Goal: Information Seeking & Learning: Check status

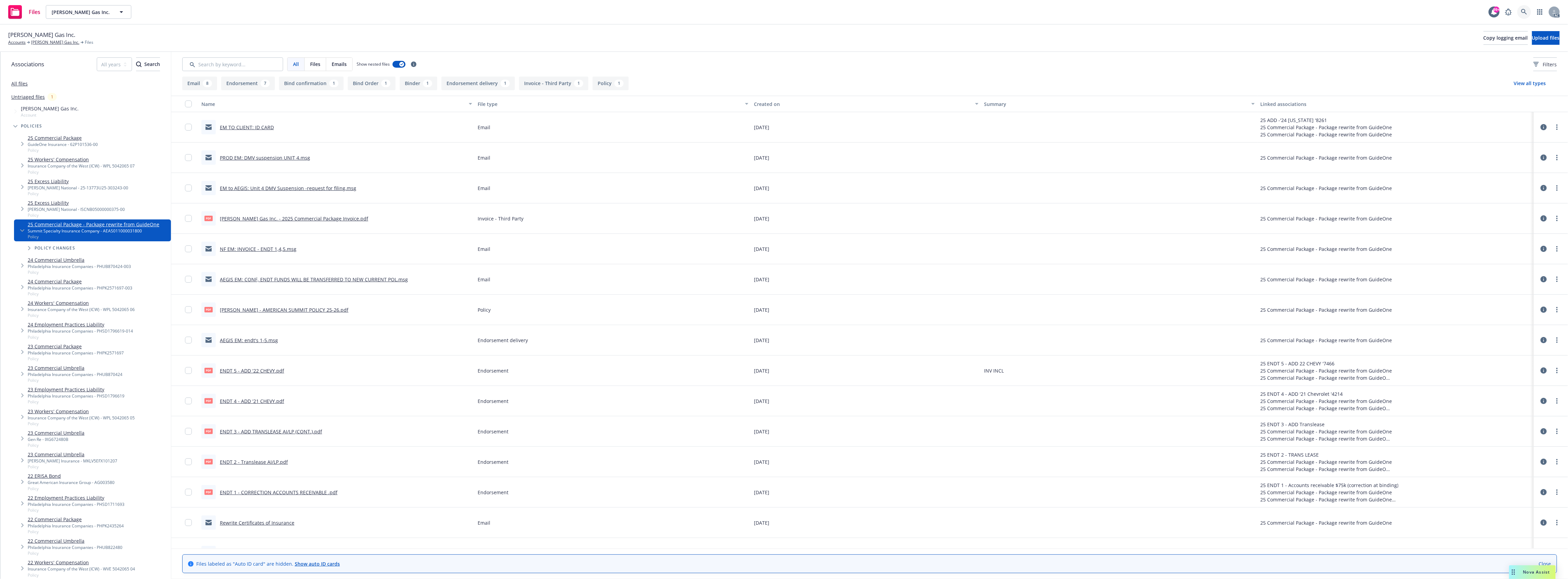
click at [1520, 13] on link at bounding box center [1524, 12] width 13 height 13
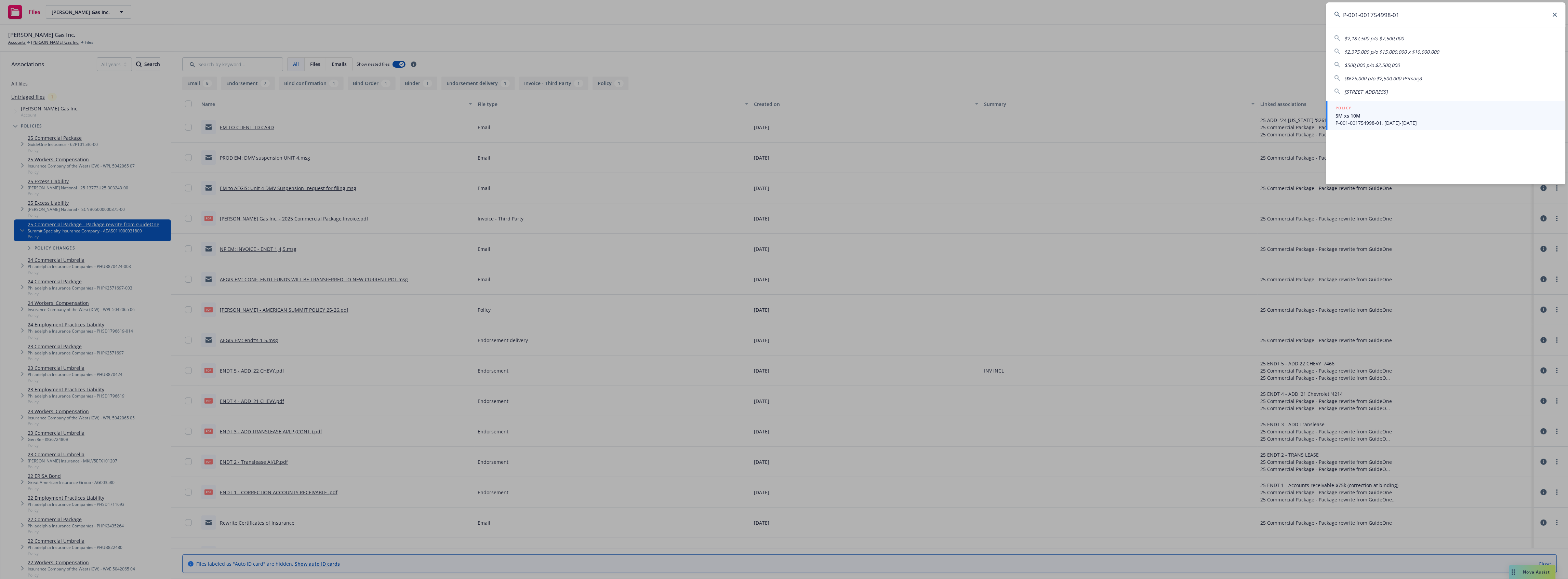
type input "P-001-001754998-01"
drag, startPoint x: 1391, startPoint y: 111, endPoint x: 1379, endPoint y: 107, distance: 12.6
click at [1391, 111] on div "POLICY" at bounding box center [1447, 108] width 222 height 7
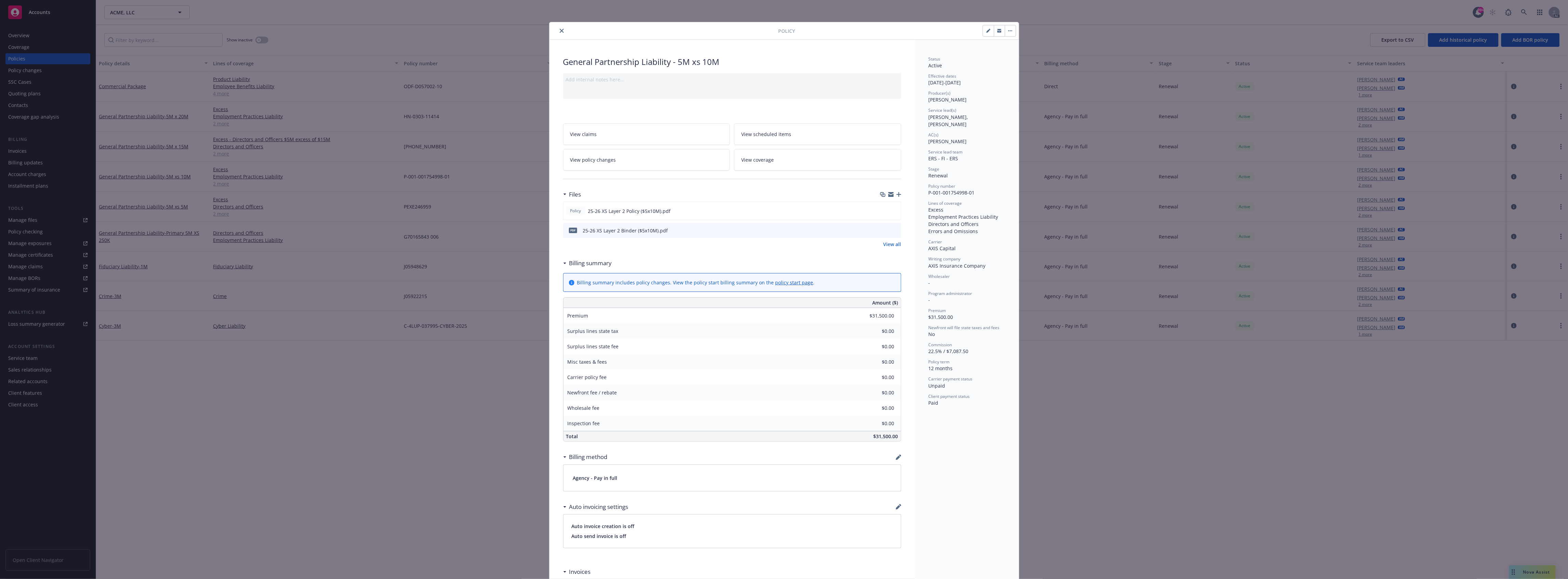
click at [564, 32] on div at bounding box center [665, 30] width 226 height 8
click at [564, 32] on div at bounding box center [665, 30] width 226 height 8
click at [560, 32] on icon "close" at bounding box center [562, 30] width 4 height 4
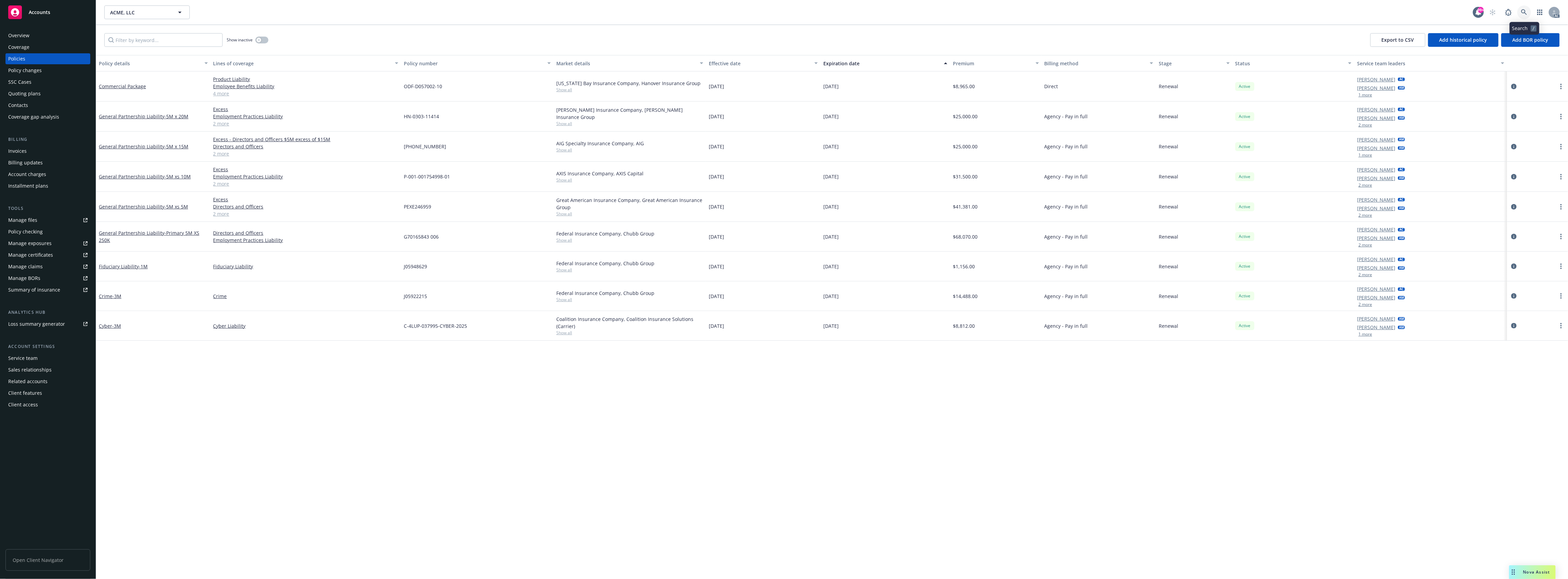
click at [1528, 12] on link at bounding box center [1524, 12] width 13 height 13
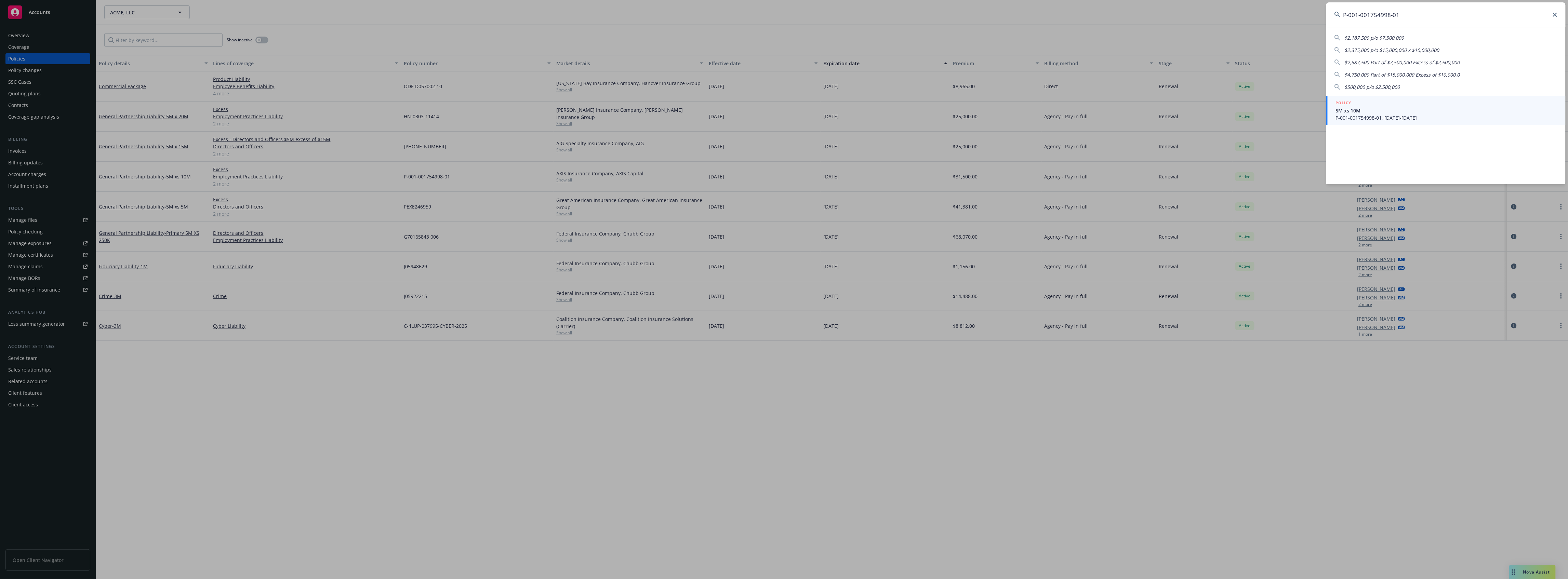
type input "P-001-001754998-01"
click at [1469, 117] on span "P-001-001754998-01, [DATE]-[DATE]" at bounding box center [1447, 118] width 222 height 7
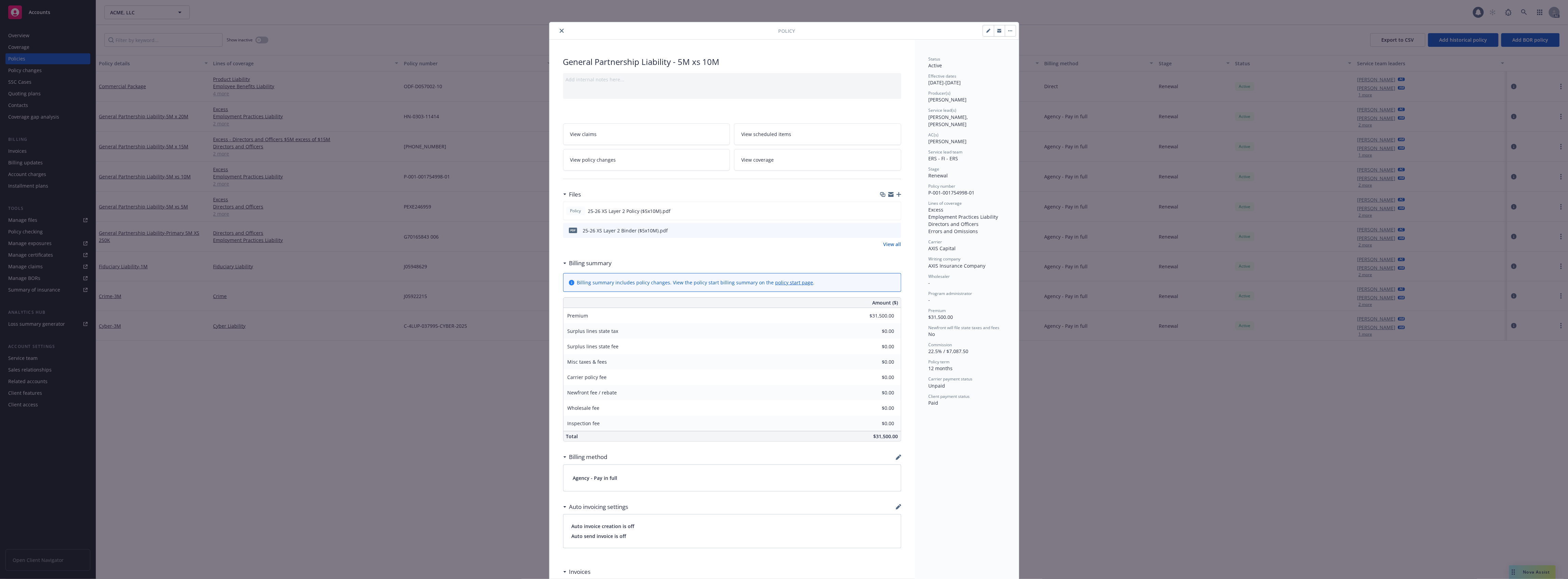
scroll to position [21, 0]
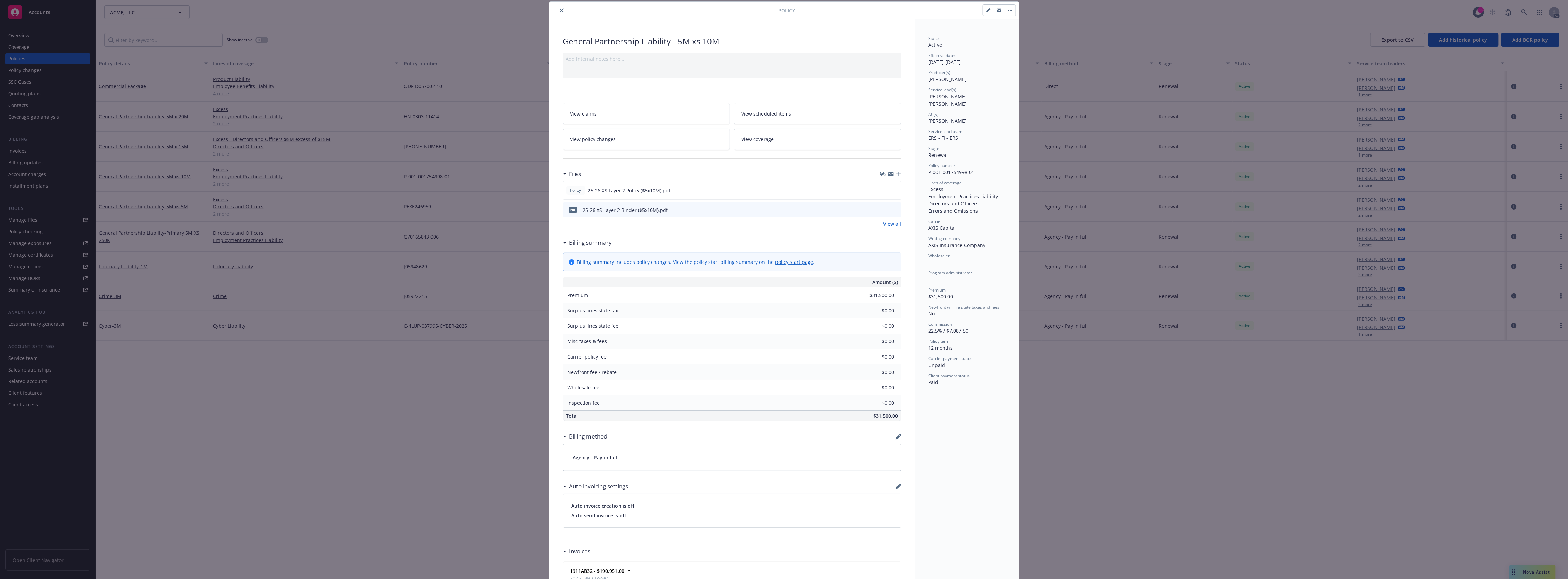
click at [893, 209] on icon "preview file" at bounding box center [895, 209] width 6 height 5
click at [558, 9] on button "close" at bounding box center [561, 10] width 8 height 8
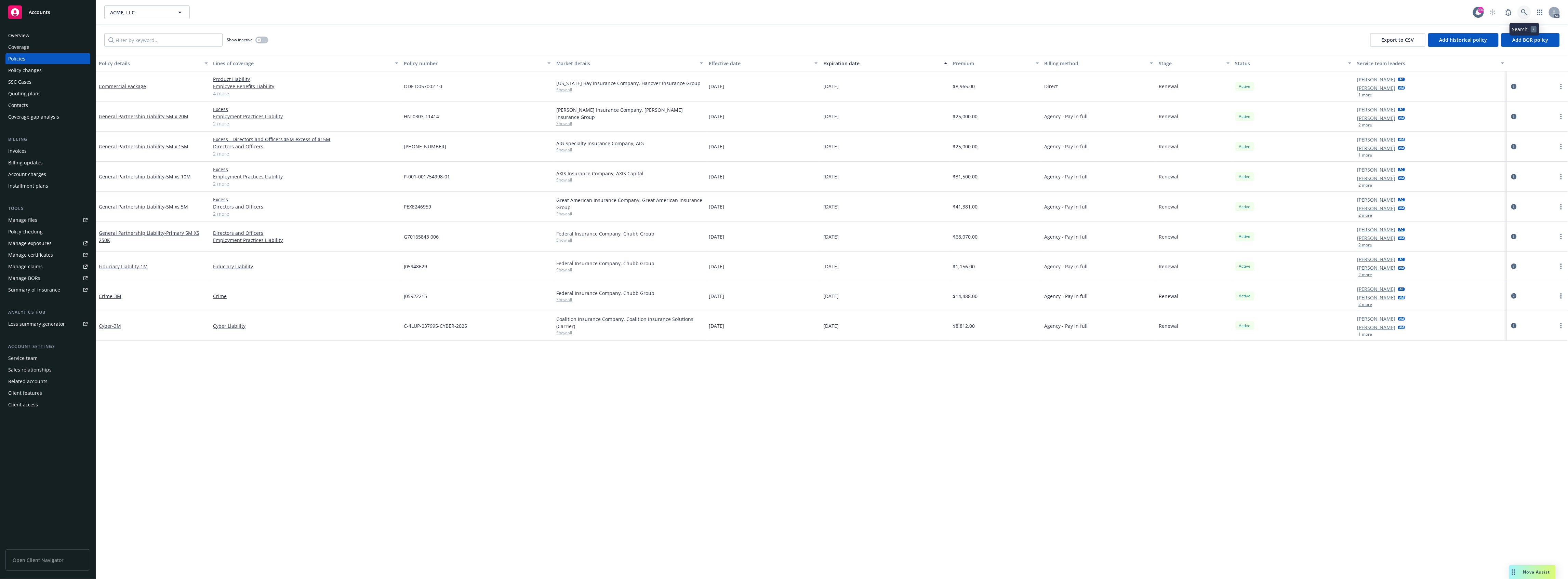
click at [1528, 12] on link at bounding box center [1524, 12] width 13 height 13
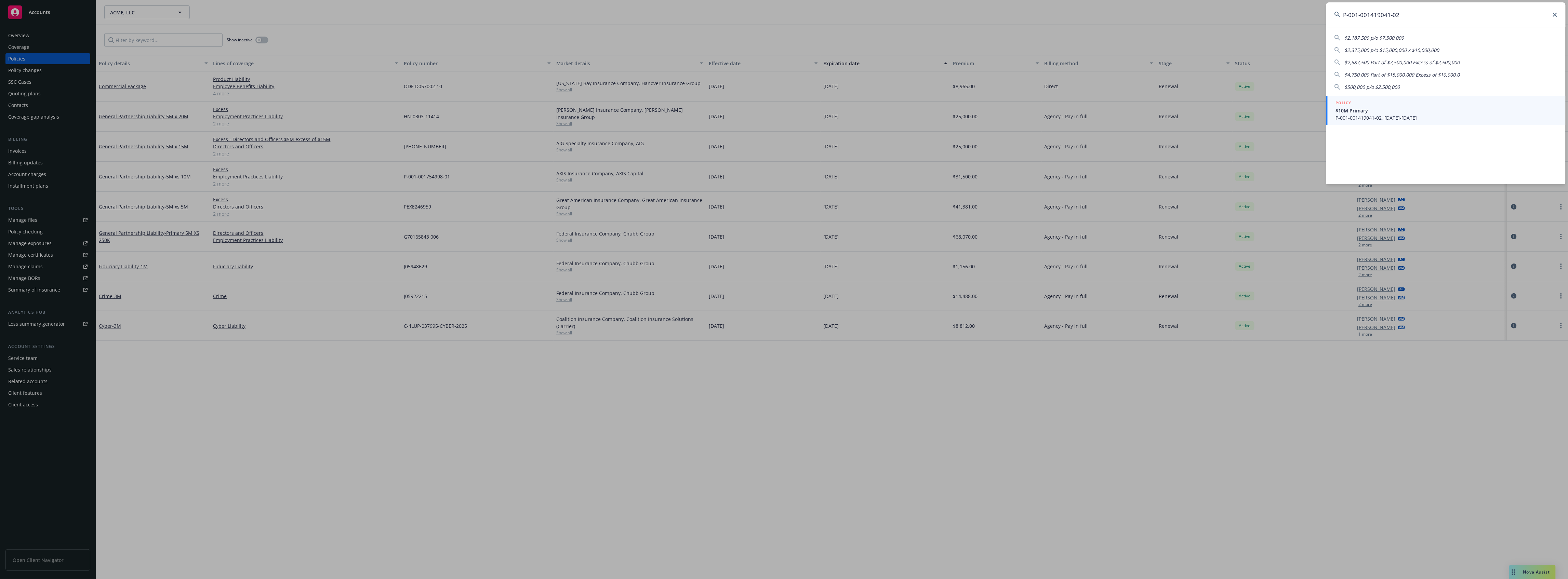
type input "P-001-001419041-02"
click at [1401, 114] on span "P-001-001419041-02, 09/15/2025-09/15/2026" at bounding box center [1447, 118] width 222 height 7
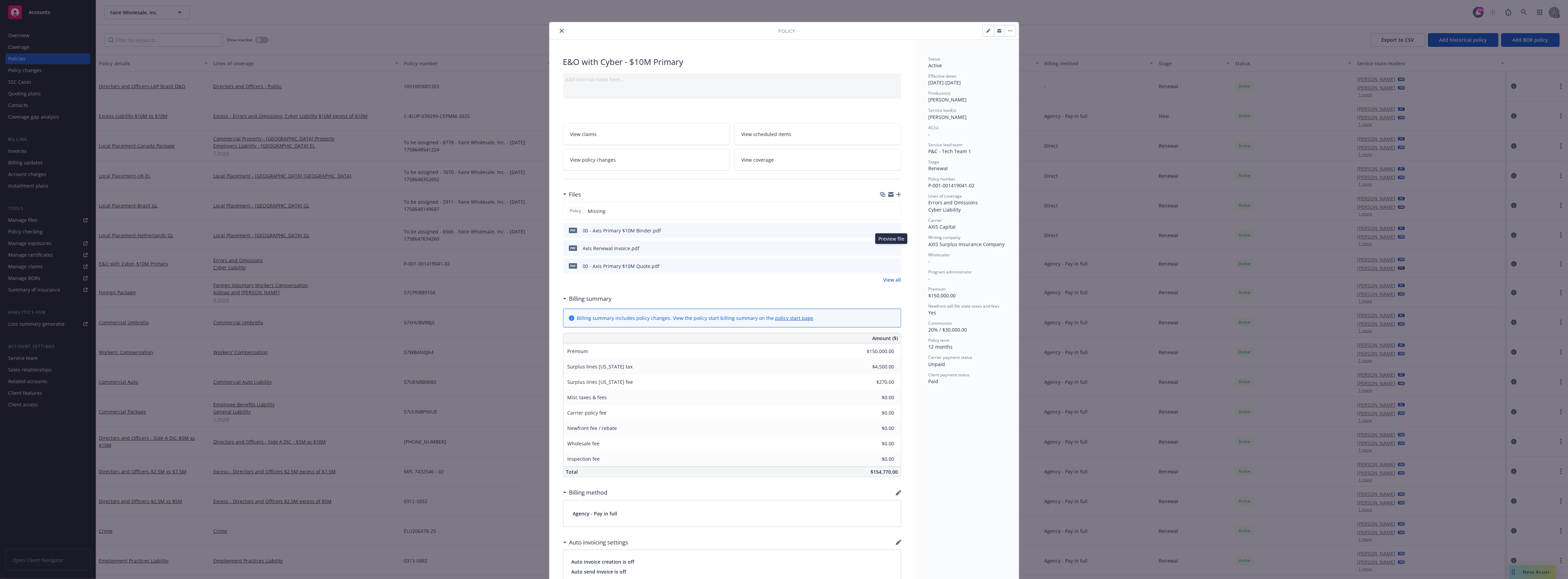
click at [893, 249] on icon "preview file" at bounding box center [895, 248] width 6 height 5
